Goal: Check status

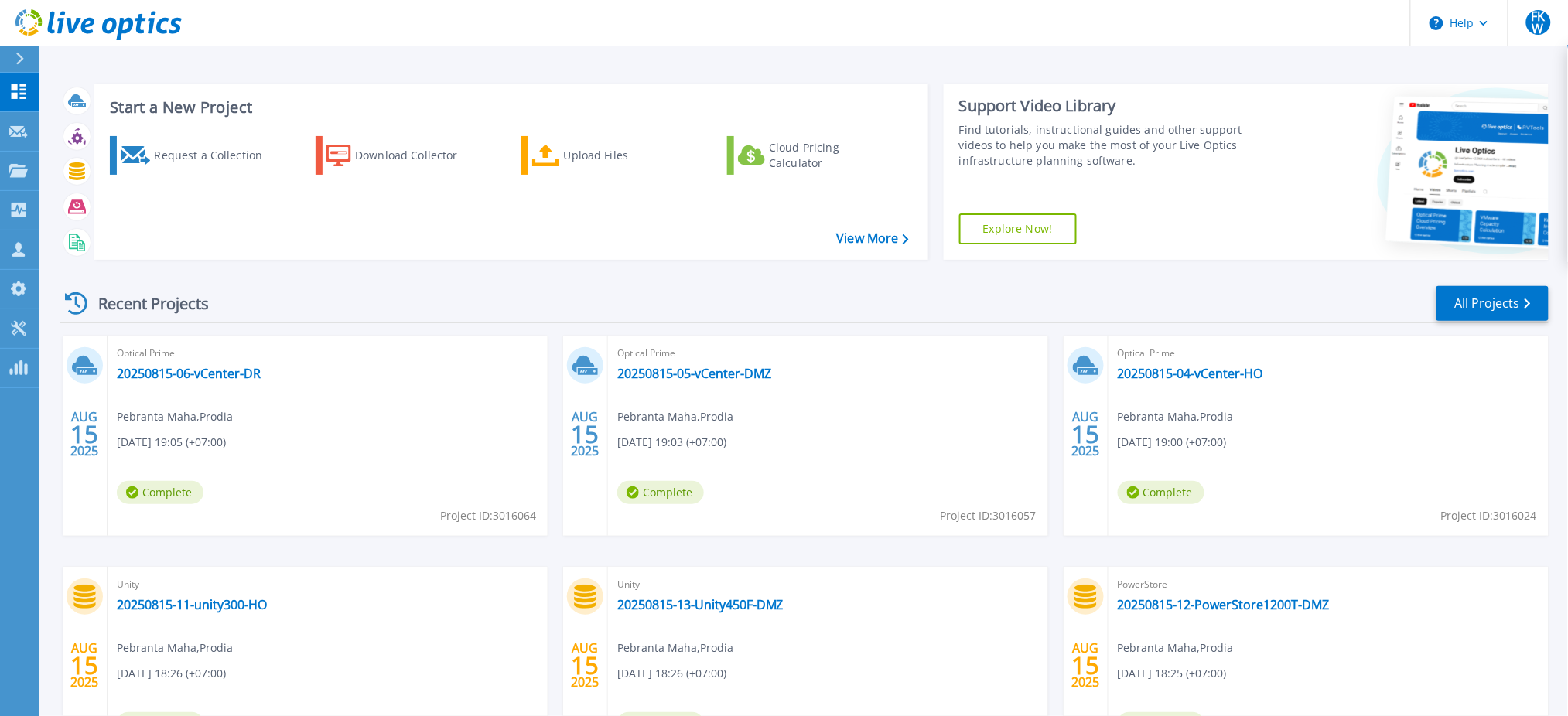
scroll to position [140, 0]
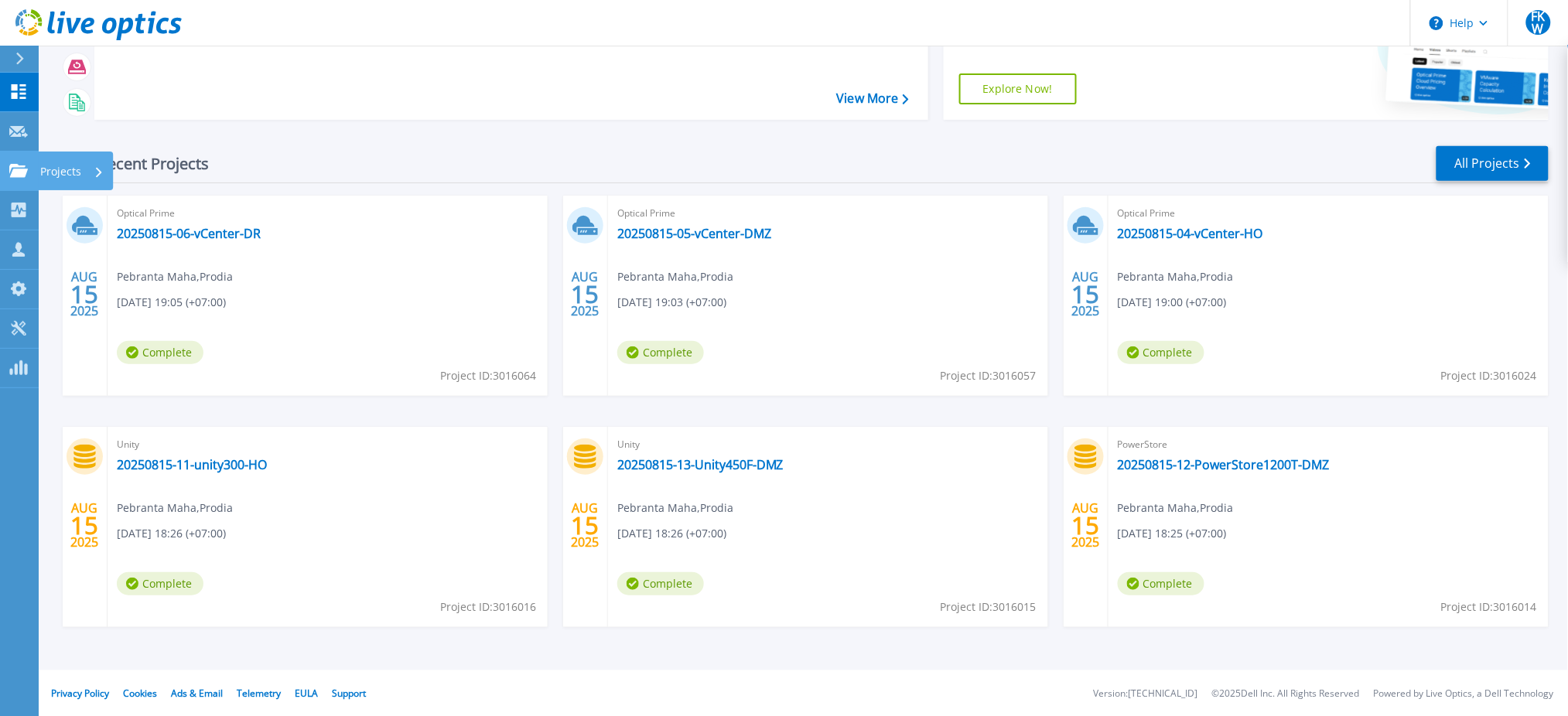
click at [10, 174] on icon at bounding box center [18, 170] width 19 height 13
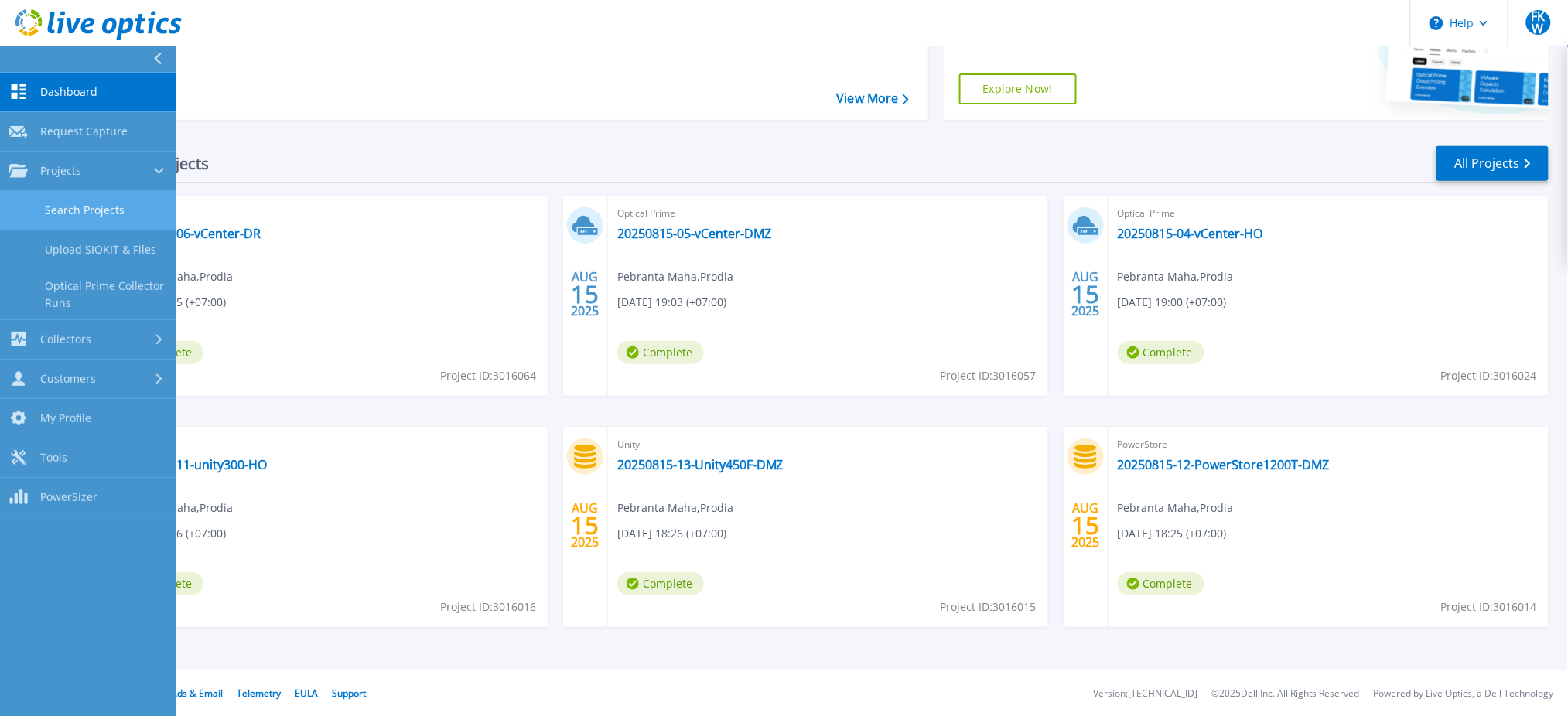
click at [66, 215] on link "Search Projects" at bounding box center [88, 211] width 177 height 39
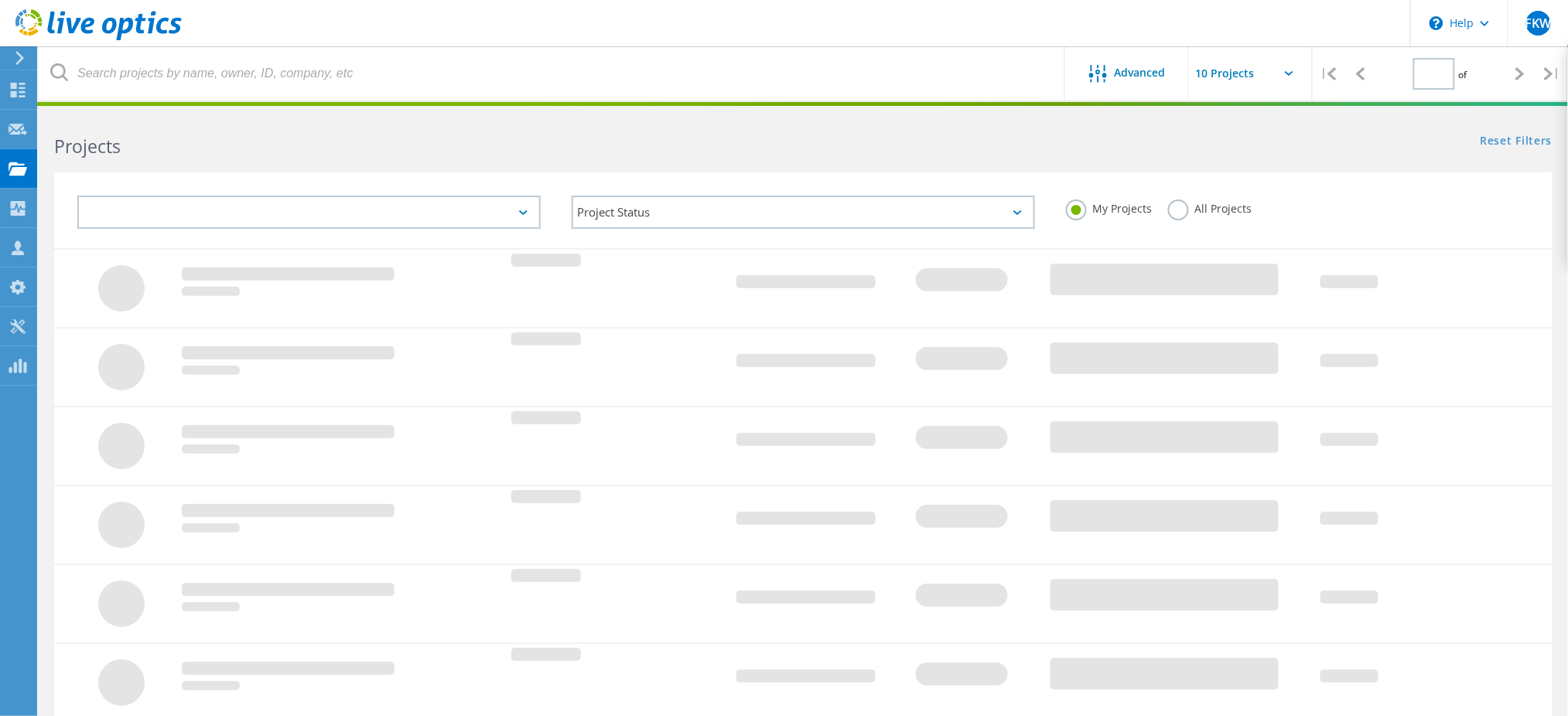
type input "2"
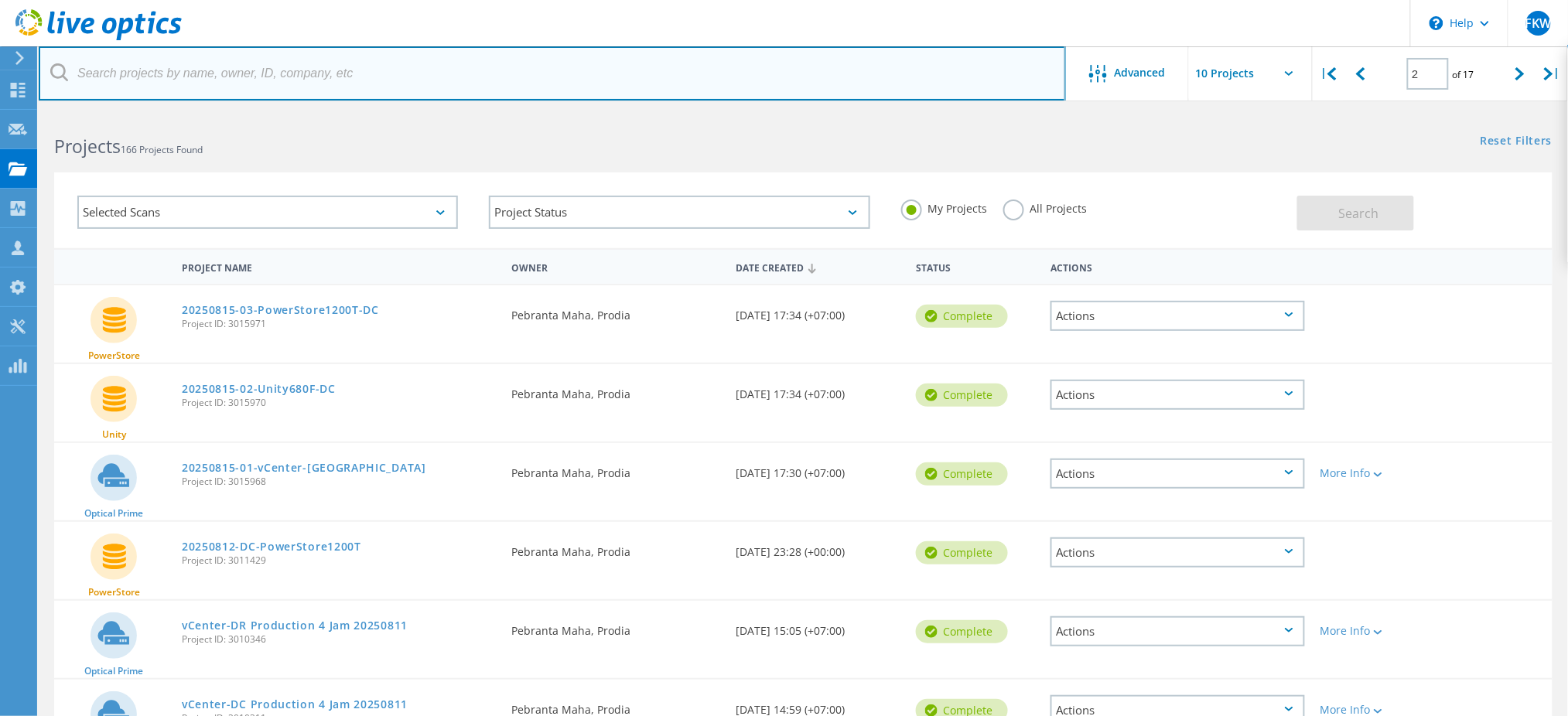
click at [251, 75] on input "text" at bounding box center [552, 73] width 1028 height 54
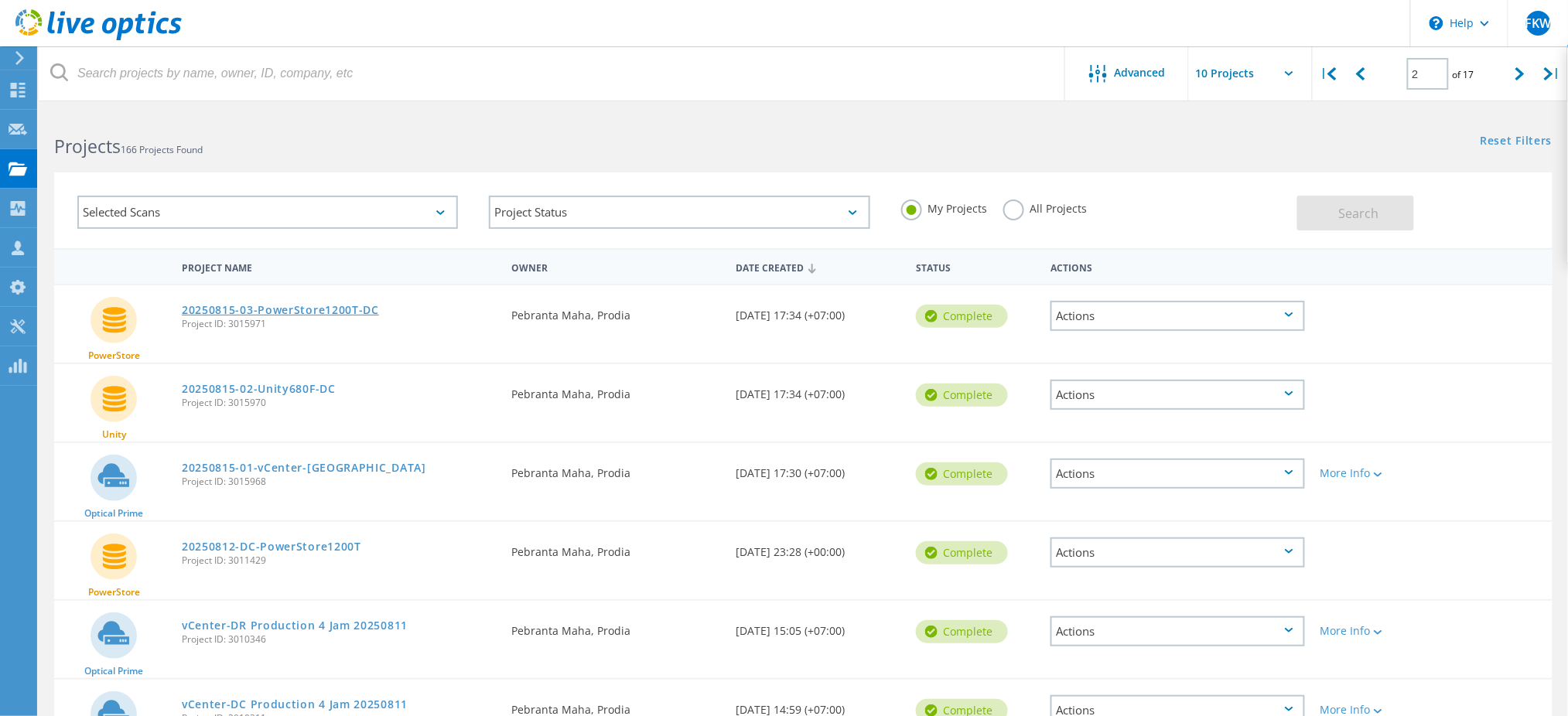
click at [327, 313] on link "20250815-03-PowerStore1200T-DC" at bounding box center [280, 310] width 197 height 11
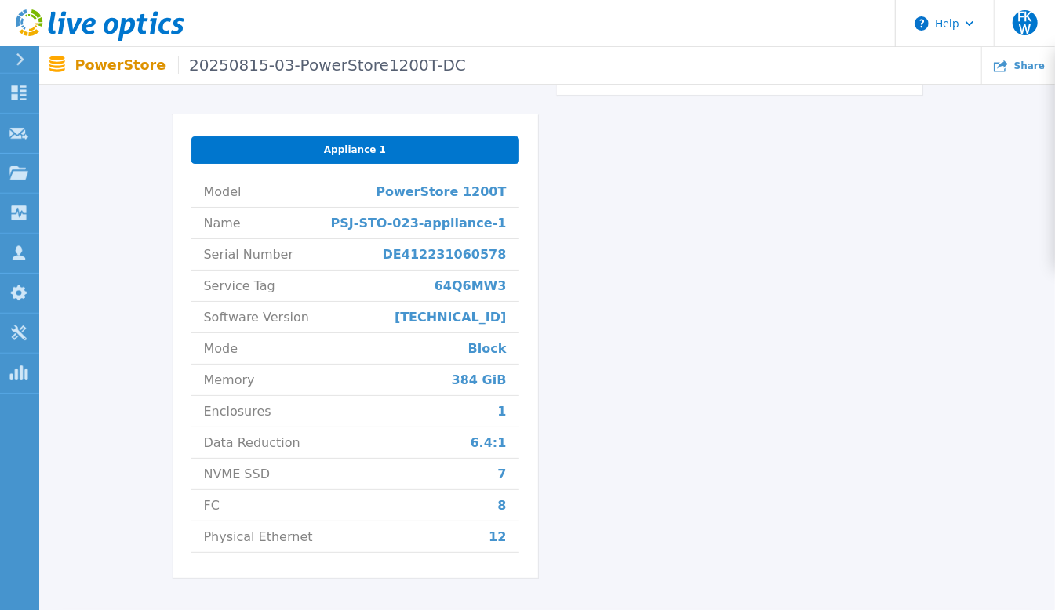
scroll to position [593, 0]
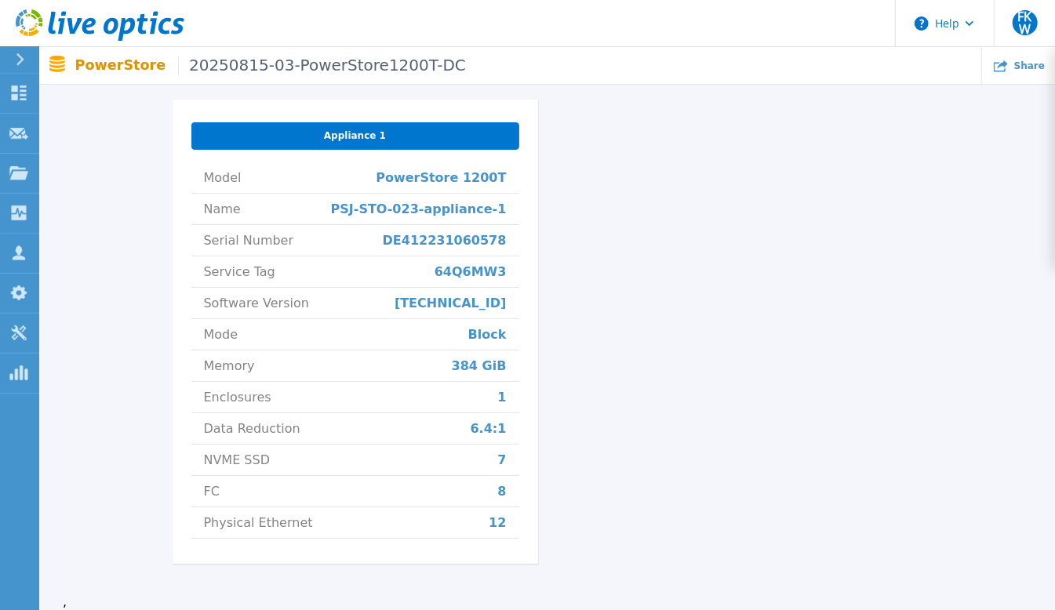
click at [925, 262] on div "20250815-03-PowerStore1200T-DC Status Complete Owner Pebranta Maha Account Prod…" at bounding box center [547, 73] width 969 height 1043
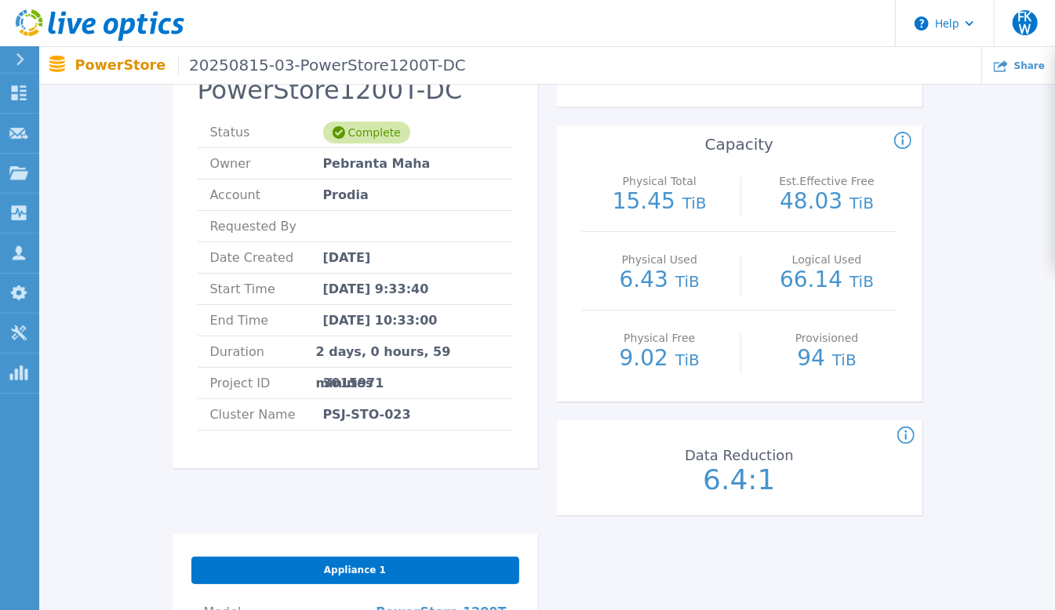
scroll to position [158, 0]
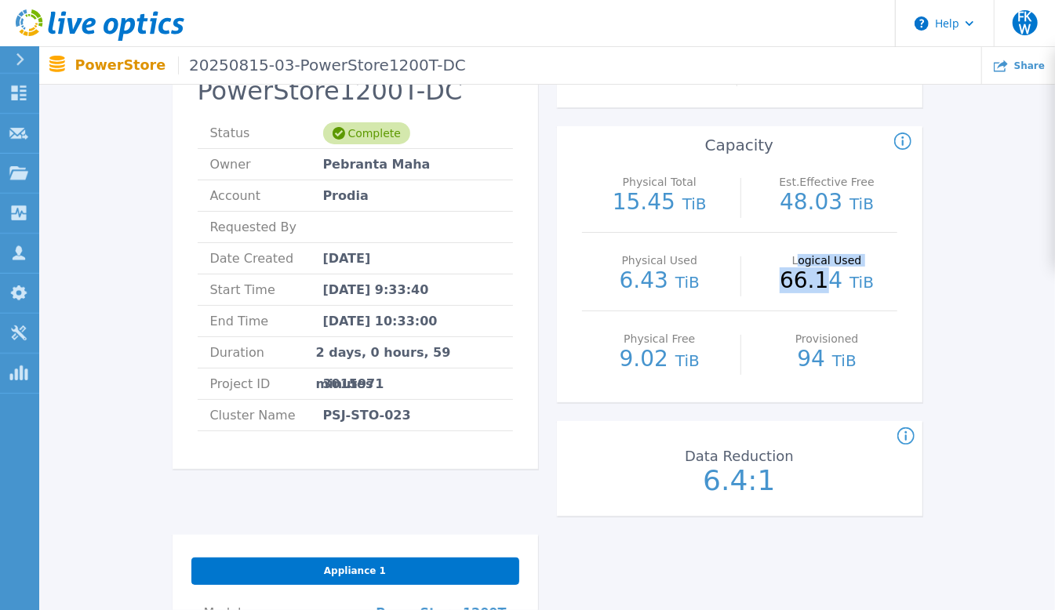
drag, startPoint x: 798, startPoint y: 260, endPoint x: 830, endPoint y: 271, distance: 33.2
click at [830, 271] on div "Logical Used 66.14 TiB" at bounding box center [827, 272] width 140 height 78
drag, startPoint x: 791, startPoint y: 176, endPoint x: 864, endPoint y: 196, distance: 75.7
click at [864, 196] on div "Est.Effective Free 48.03 TiB" at bounding box center [827, 194] width 140 height 78
click at [855, 204] on span "TiB" at bounding box center [861, 204] width 24 height 19
